Goal: Task Accomplishment & Management: Manage account settings

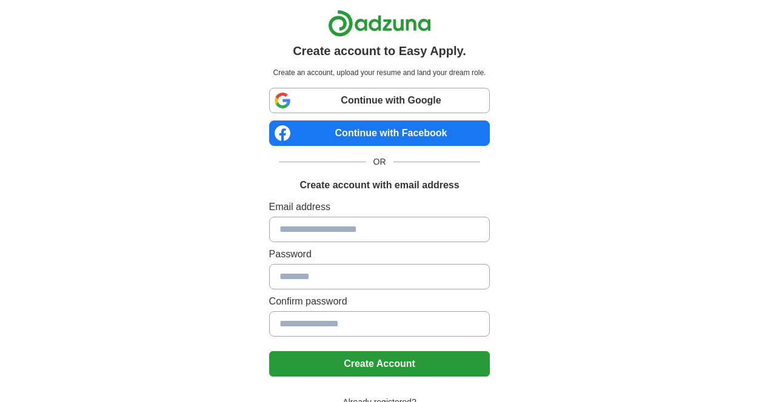
click at [397, 231] on input at bounding box center [379, 229] width 221 height 25
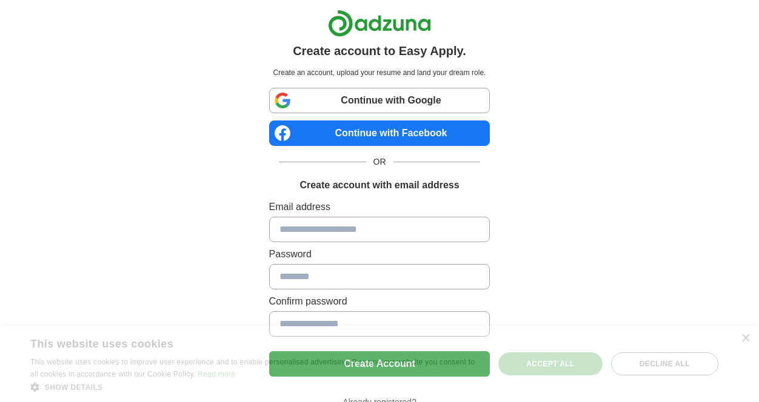
scroll to position [84, 0]
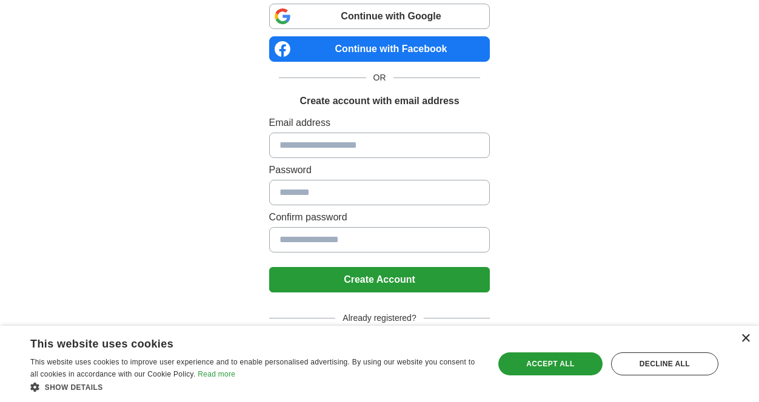
click at [747, 338] on div "×" at bounding box center [745, 339] width 9 height 9
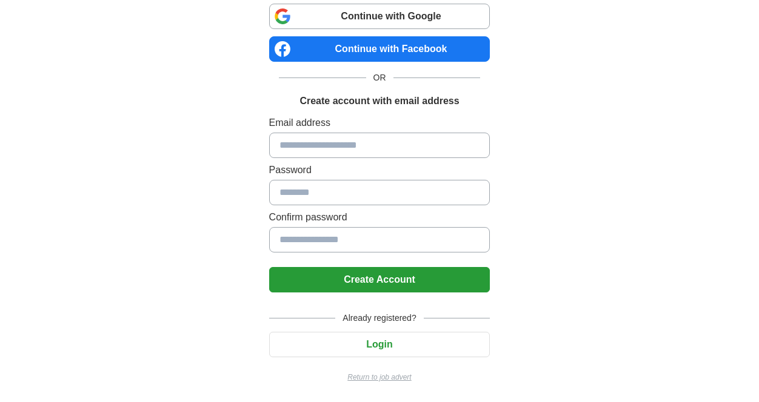
click at [421, 358] on div "Already registered? Login Return to job advert" at bounding box center [379, 342] width 221 height 81
click at [404, 344] on button "Login" at bounding box center [379, 344] width 221 height 25
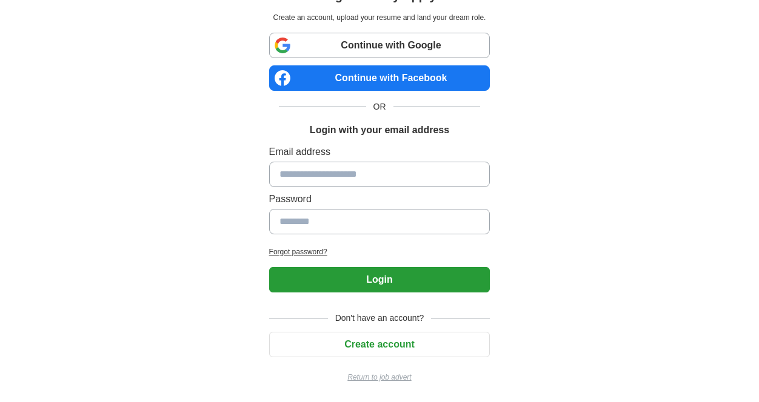
click at [348, 183] on input at bounding box center [379, 174] width 221 height 25
type input "**********"
click at [342, 286] on button "Login" at bounding box center [379, 279] width 221 height 25
